Goal: Navigation & Orientation: Find specific page/section

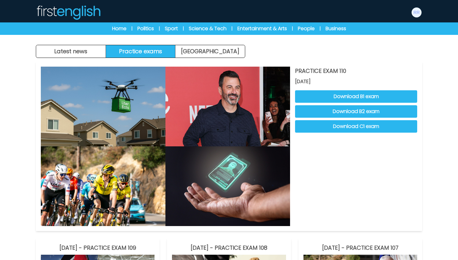
click at [79, 9] on img at bounding box center [68, 12] width 65 height 15
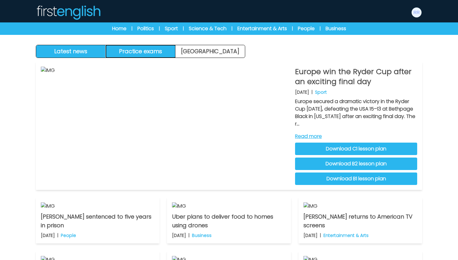
click at [162, 56] on button "Practice exams" at bounding box center [141, 51] width 70 height 12
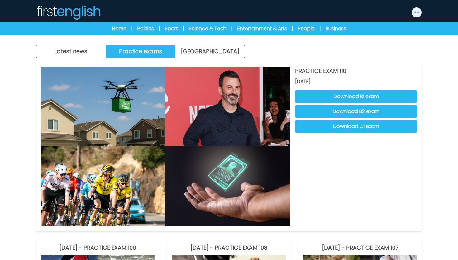
click at [190, 58] on div "Latest news Practice exams Exam Centre" at bounding box center [141, 51] width 210 height 13
click at [190, 56] on link "[GEOGRAPHIC_DATA]" at bounding box center [211, 51] width 70 height 12
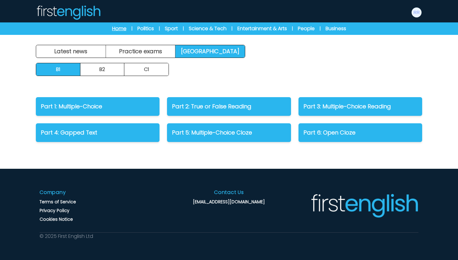
click at [119, 28] on link "Home" at bounding box center [119, 28] width 14 height 7
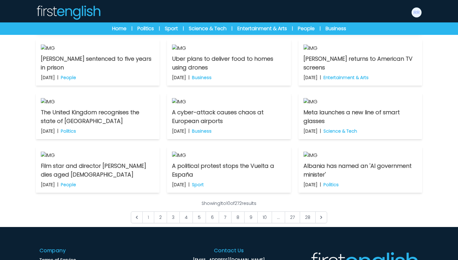
scroll to position [171, 0]
